Goal: Navigation & Orientation: Find specific page/section

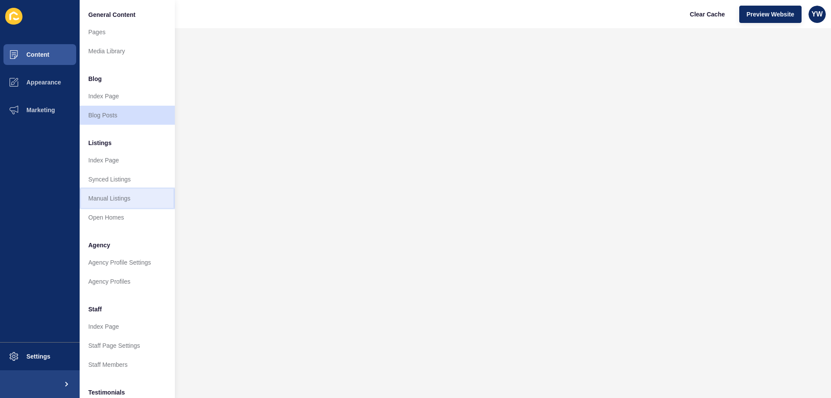
click at [123, 194] on link "Manual Listings" at bounding box center [127, 198] width 95 height 19
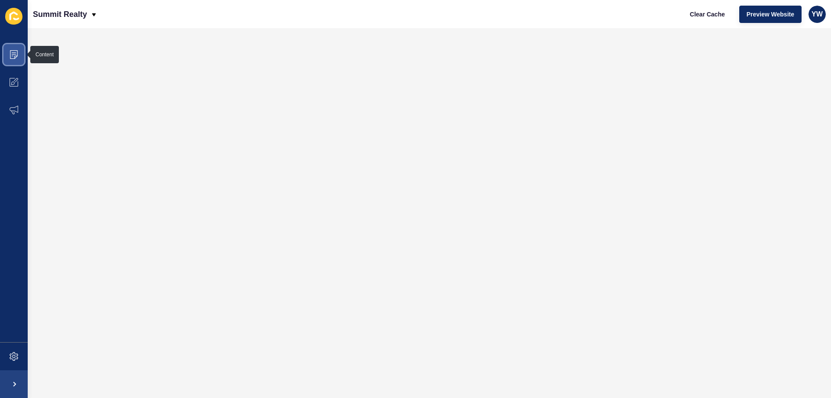
click at [0, 49] on span at bounding box center [14, 55] width 28 height 28
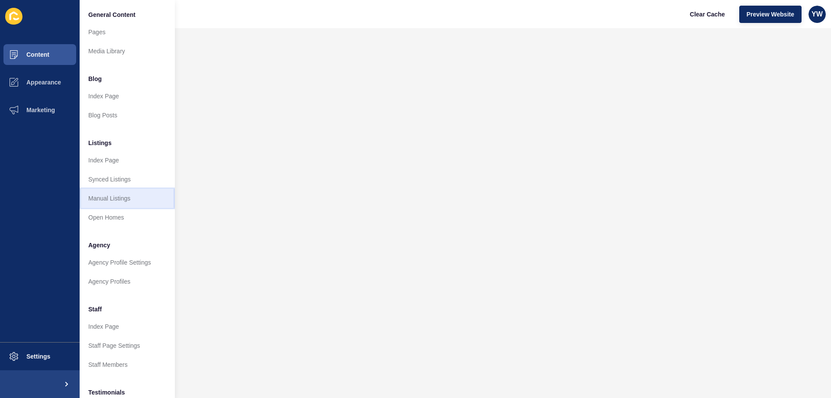
click at [134, 196] on link "Manual Listings" at bounding box center [127, 198] width 95 height 19
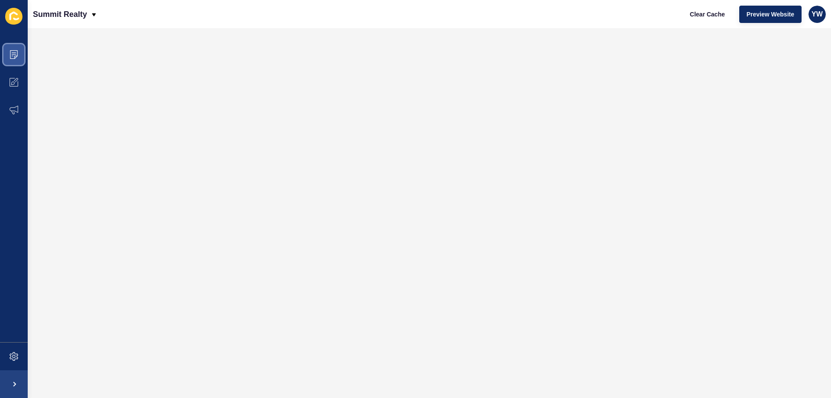
click at [15, 61] on span at bounding box center [14, 55] width 28 height 28
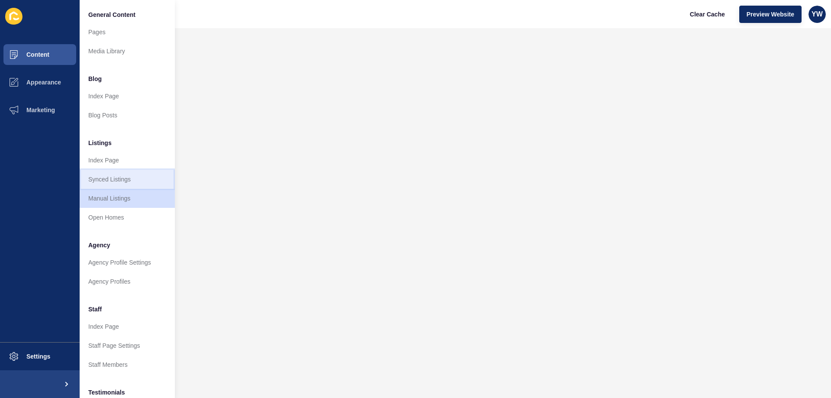
click at [110, 183] on link "Synced Listings" at bounding box center [127, 179] width 95 height 19
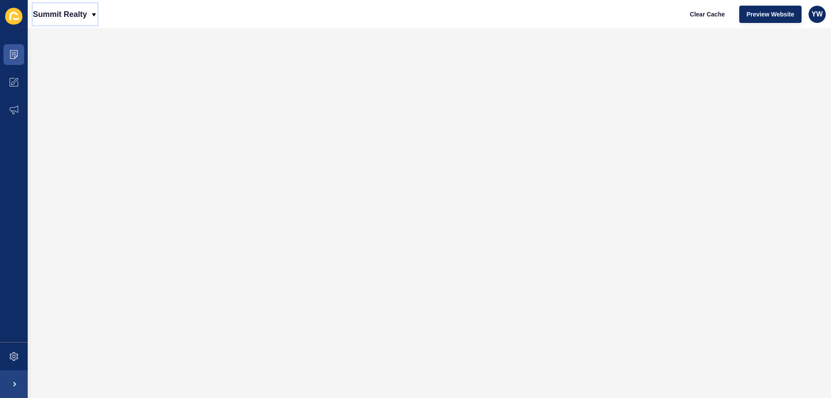
click at [93, 20] on div "Summit Realty" at bounding box center [65, 14] width 65 height 22
click at [16, 57] on icon at bounding box center [14, 54] width 9 height 9
click at [2, 52] on span at bounding box center [14, 55] width 28 height 28
click at [818, 10] on span "YW" at bounding box center [817, 14] width 11 height 9
click at [799, 37] on link "[PERSON_NAME]" at bounding box center [797, 34] width 64 height 19
